Goal: Manage account settings

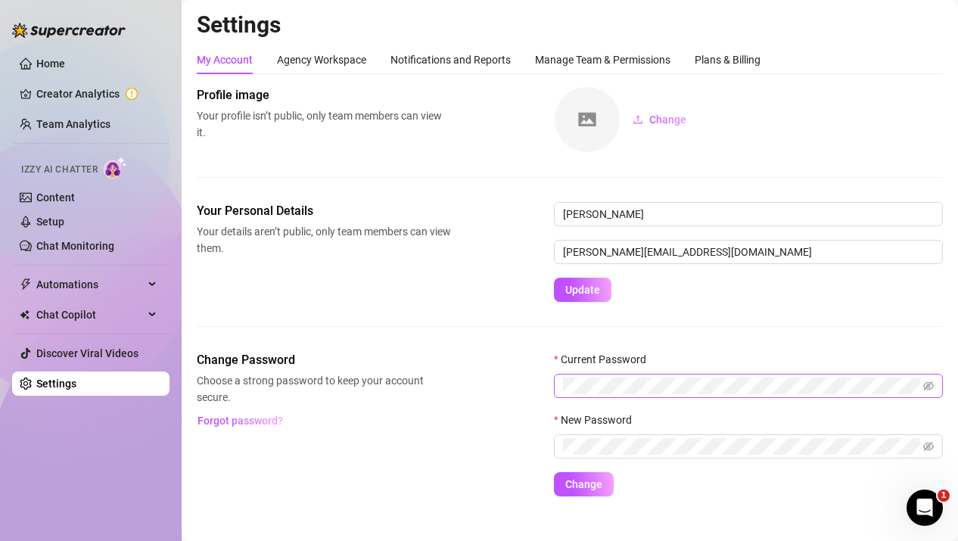
click at [634, 395] on span at bounding box center [748, 386] width 389 height 24
click at [927, 386] on icon "eye-invisible" at bounding box center [928, 385] width 11 height 9
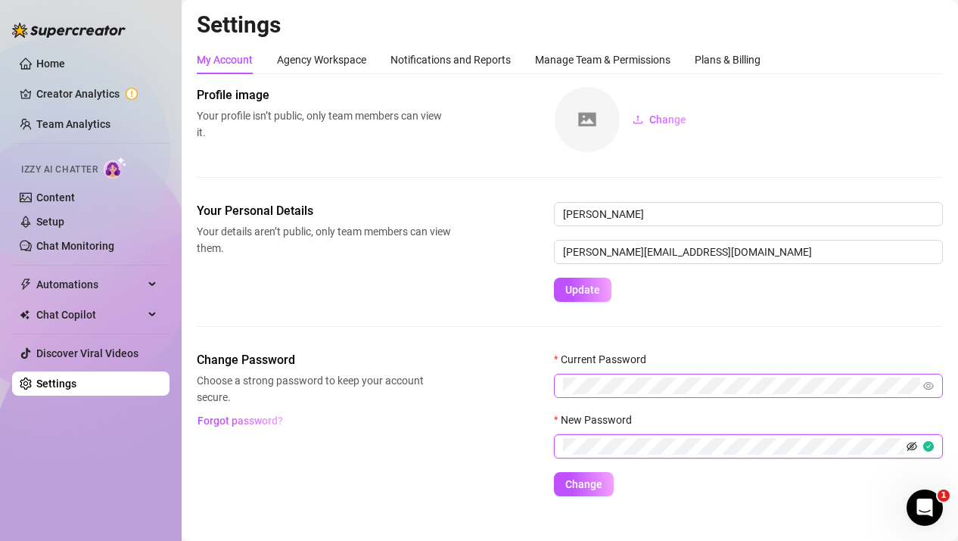
click at [912, 445] on icon "eye-invisible" at bounding box center [911, 446] width 11 height 11
click at [587, 489] on span "Change" at bounding box center [583, 484] width 37 height 12
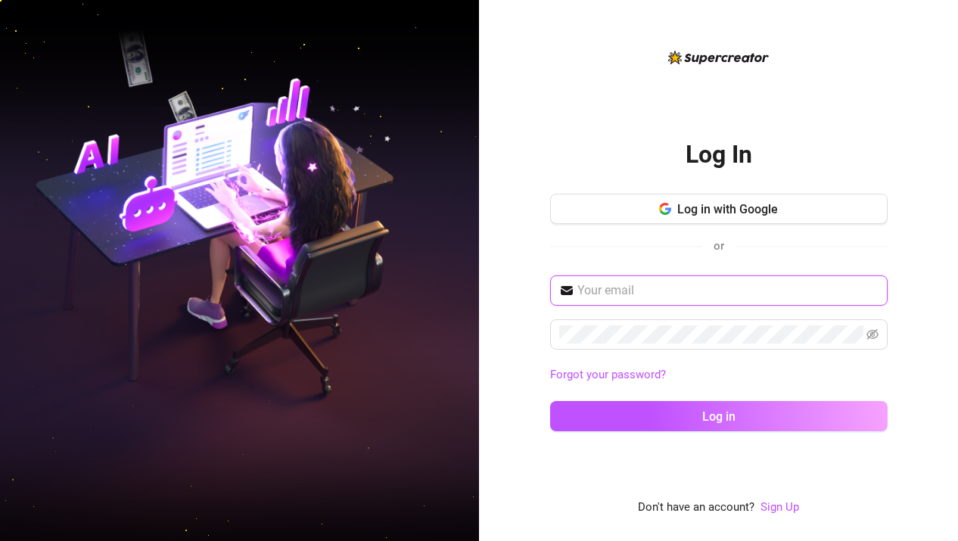
click at [612, 283] on input "text" at bounding box center [727, 290] width 301 height 18
click at [688, 289] on input "text" at bounding box center [727, 290] width 301 height 18
type input "[PERSON_NAME][EMAIL_ADDRESS][DOMAIN_NAME]"
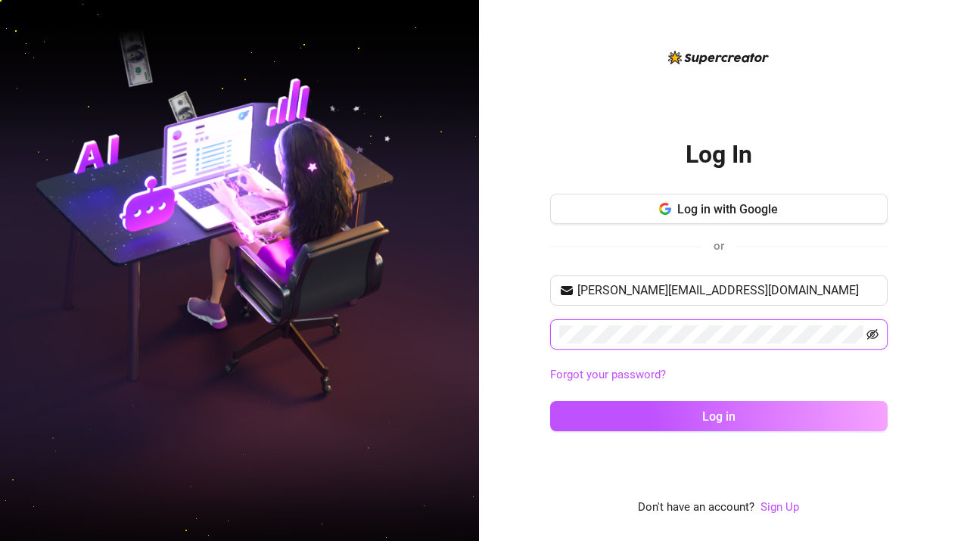
click at [870, 332] on icon "eye-invisible" at bounding box center [872, 334] width 12 height 11
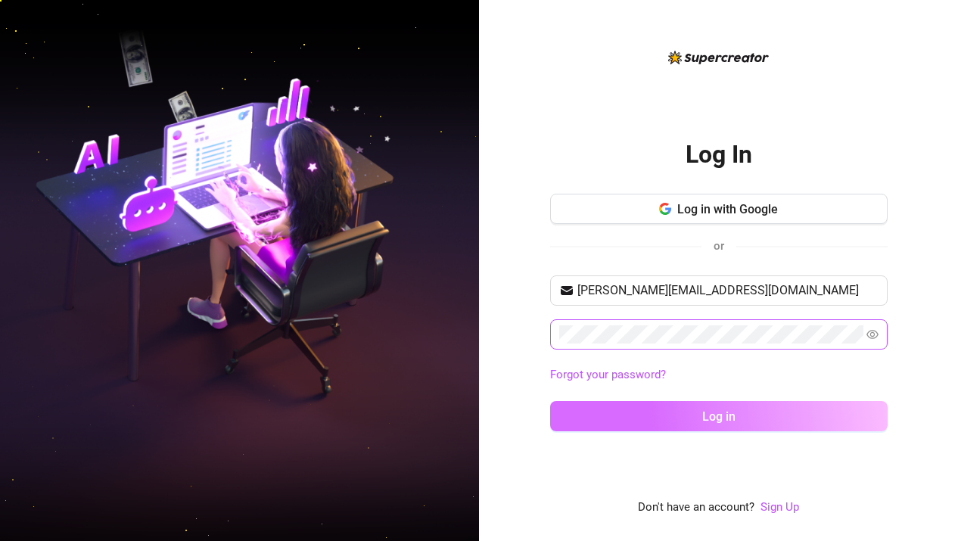
click at [809, 403] on button "Log in" at bounding box center [718, 416] width 337 height 30
